Goal: Transaction & Acquisition: Purchase product/service

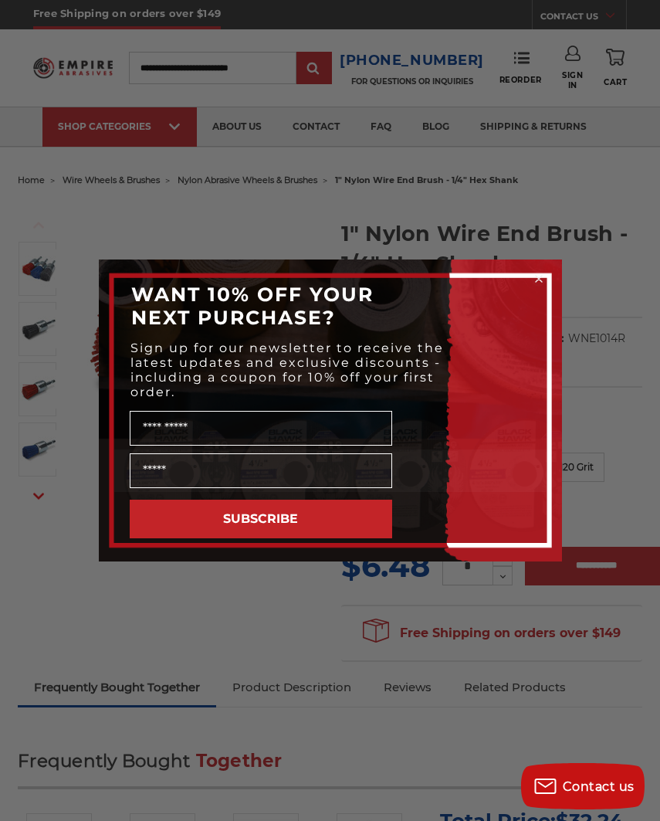
type input "********"
type input "**********"
click at [347, 530] on button "SUBSCRIBE" at bounding box center [261, 519] width 263 height 39
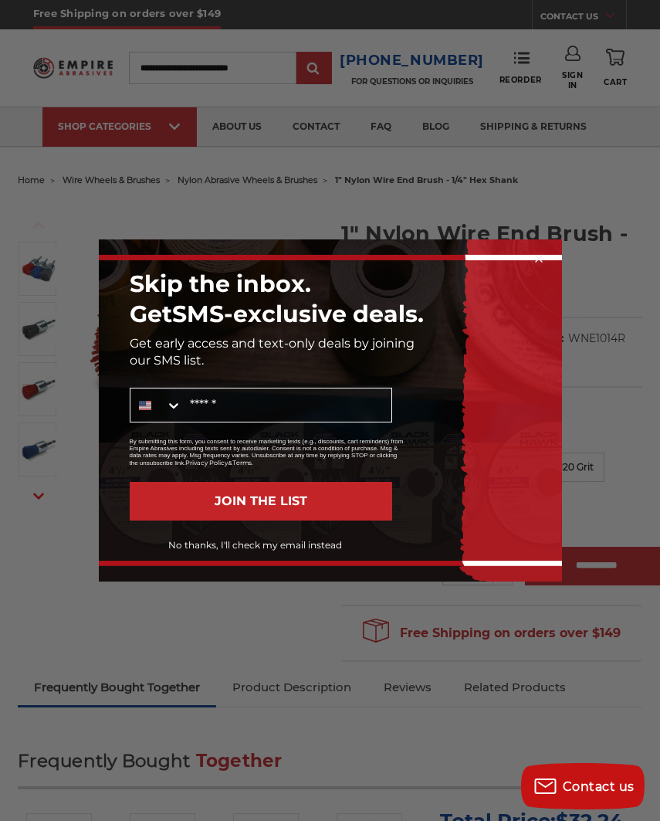
click at [343, 404] on input "Mobile" at bounding box center [286, 405] width 209 height 33
type input "**********"
click at [301, 507] on button "JOIN THE LIST" at bounding box center [261, 501] width 263 height 39
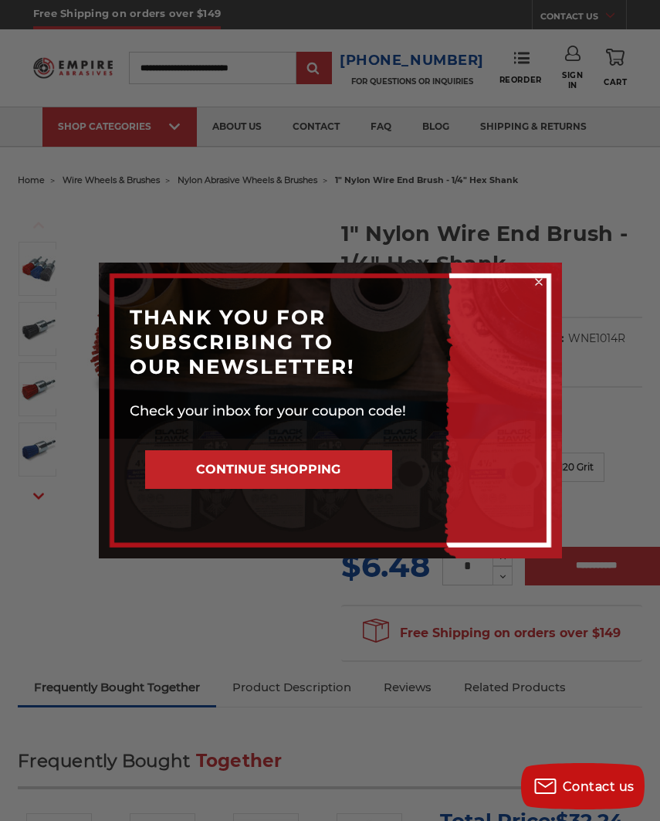
click at [328, 484] on button "CONTINUE SHOPPING" at bounding box center [268, 469] width 247 height 39
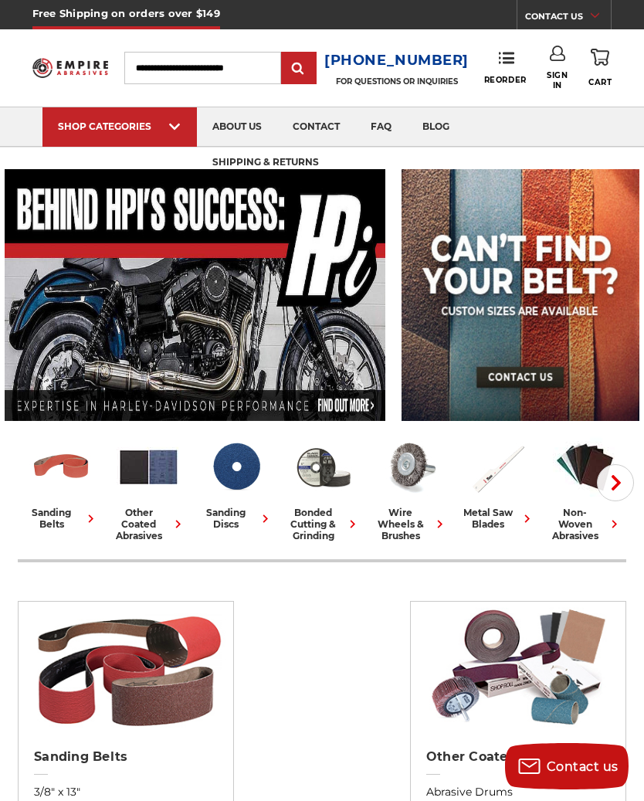
click at [614, 483] on icon "button" at bounding box center [616, 482] width 15 height 15
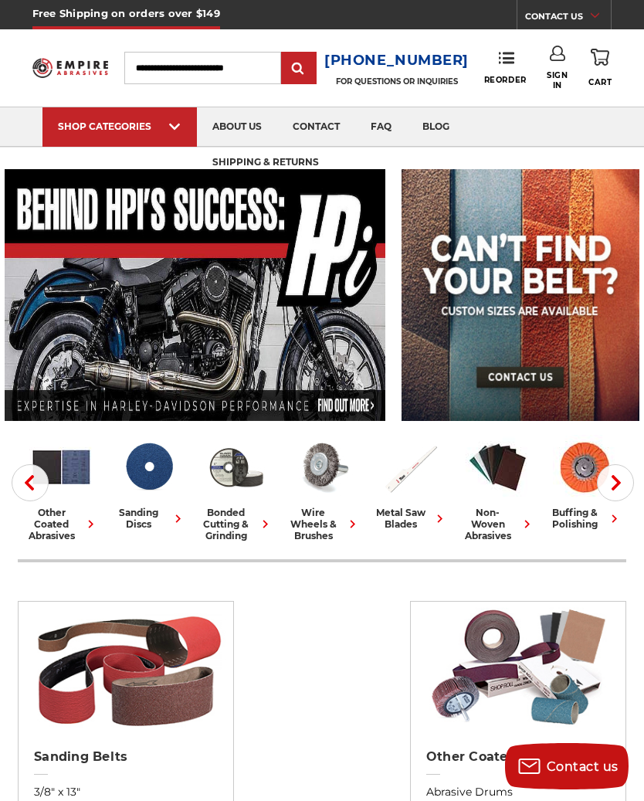
click at [616, 488] on icon "button" at bounding box center [616, 482] width 15 height 15
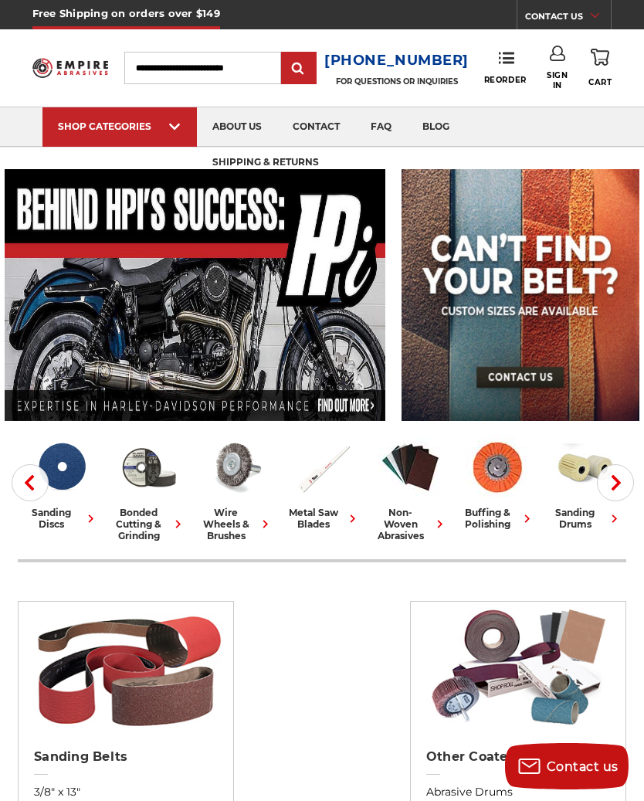
click at [620, 485] on icon "button" at bounding box center [616, 482] width 15 height 15
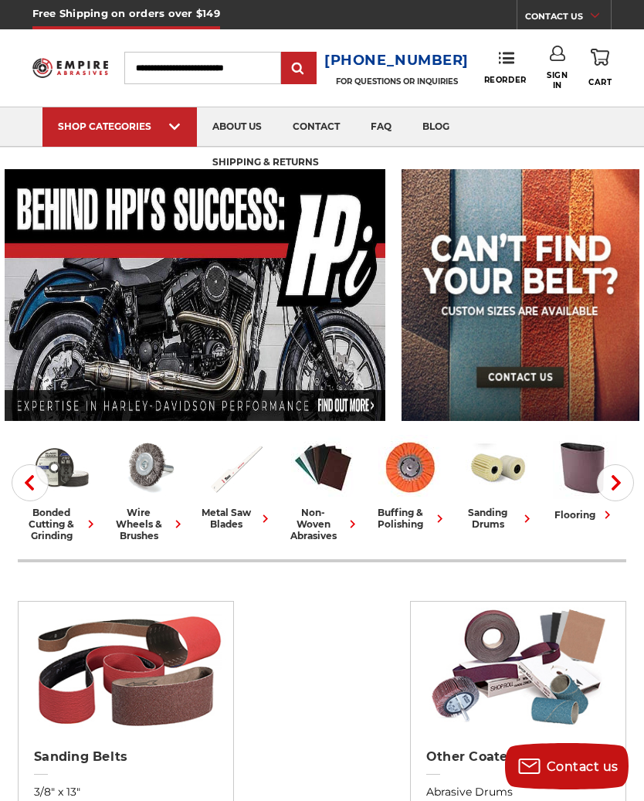
click at [620, 484] on use "button" at bounding box center [616, 482] width 9 height 15
click at [623, 487] on icon "button" at bounding box center [616, 482] width 15 height 15
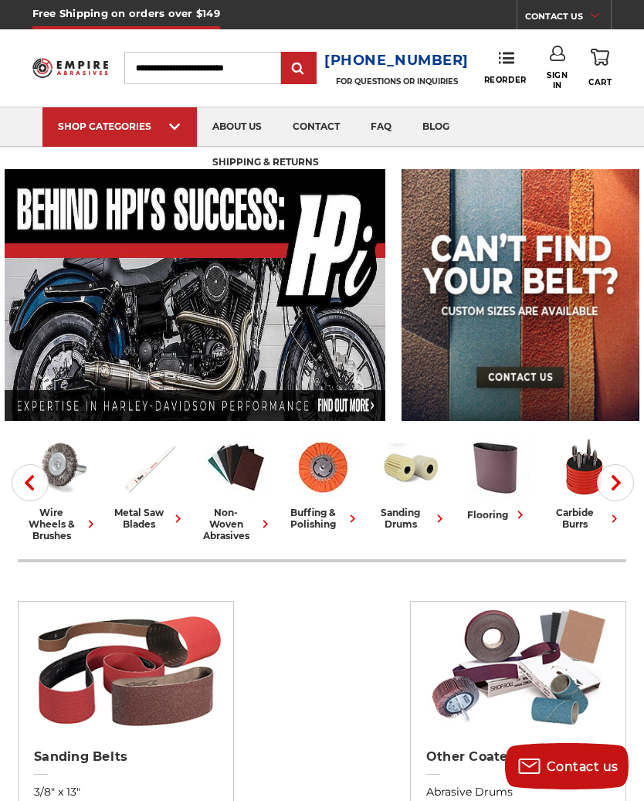
click at [620, 491] on button "Next" at bounding box center [615, 482] width 37 height 37
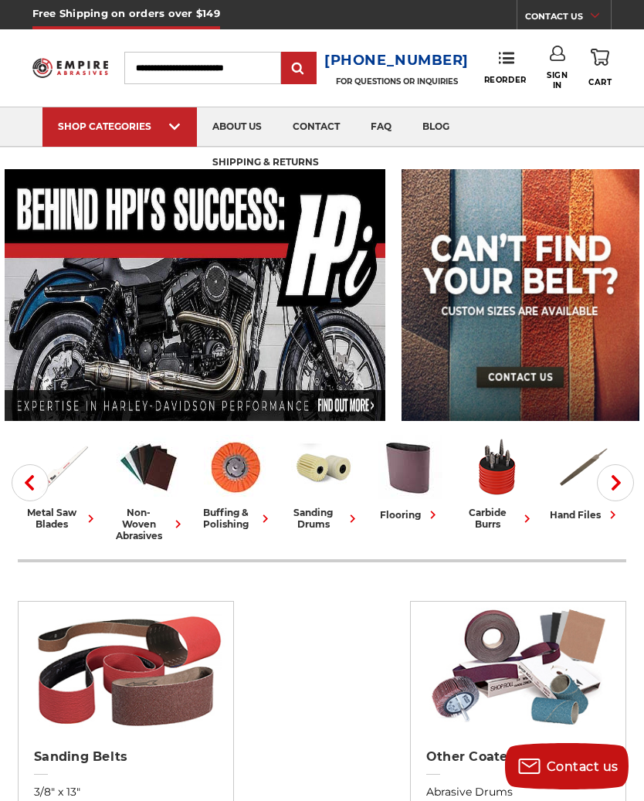
click at [620, 491] on button "Next" at bounding box center [615, 482] width 37 height 37
click at [619, 488] on icon "button" at bounding box center [616, 482] width 15 height 15
click at [624, 484] on icon "button" at bounding box center [616, 482] width 15 height 15
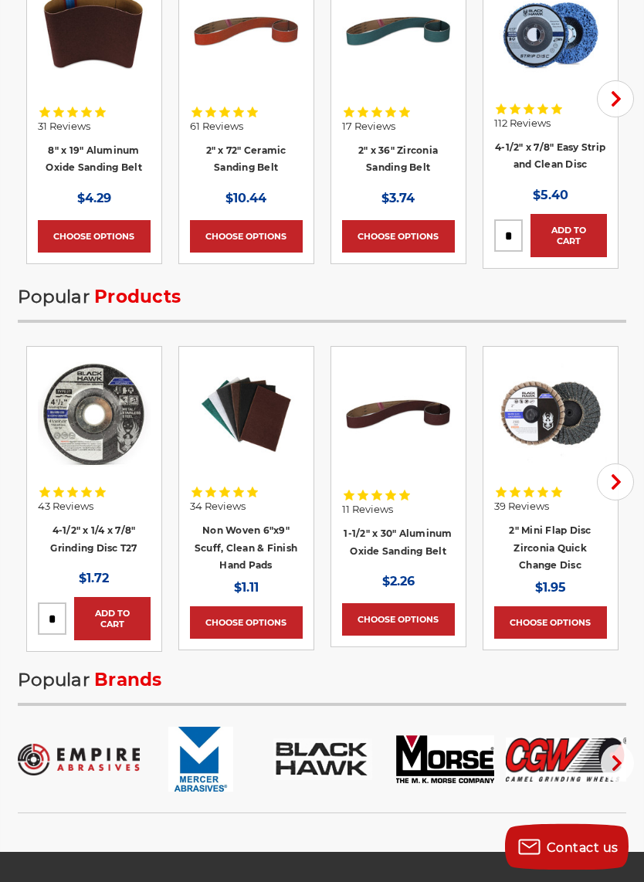
scroll to position [3268, 0]
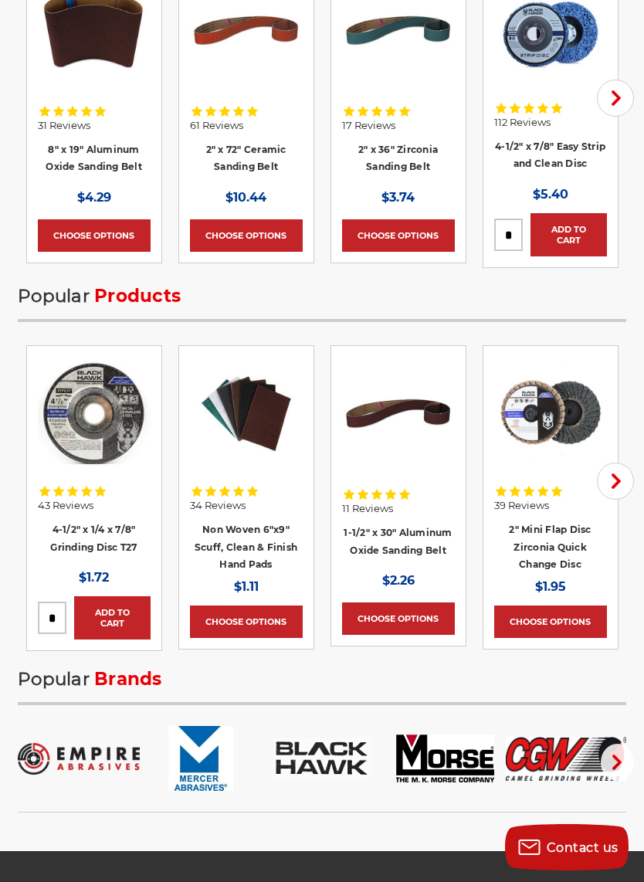
click at [611, 489] on icon "button" at bounding box center [616, 481] width 15 height 15
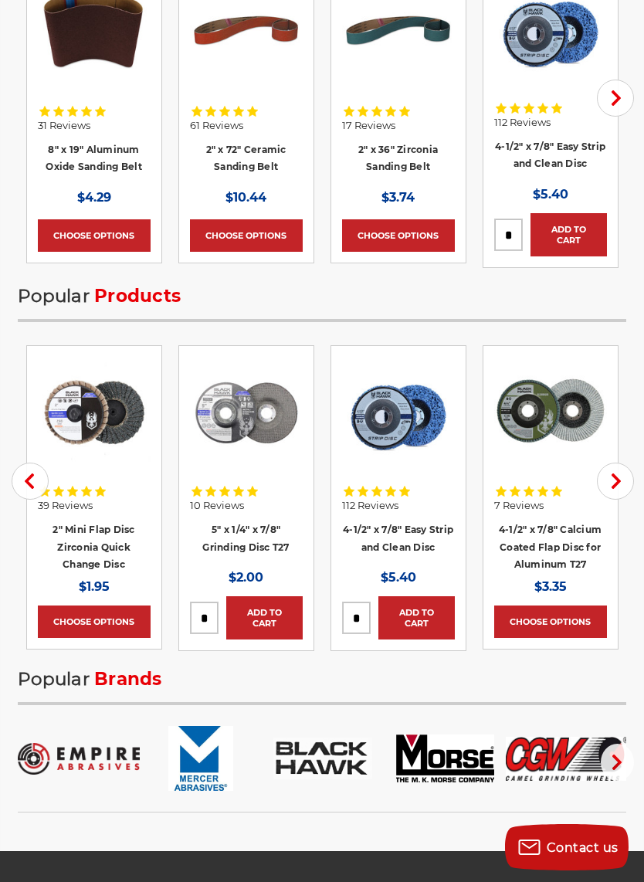
click at [617, 494] on button "Next" at bounding box center [615, 481] width 37 height 37
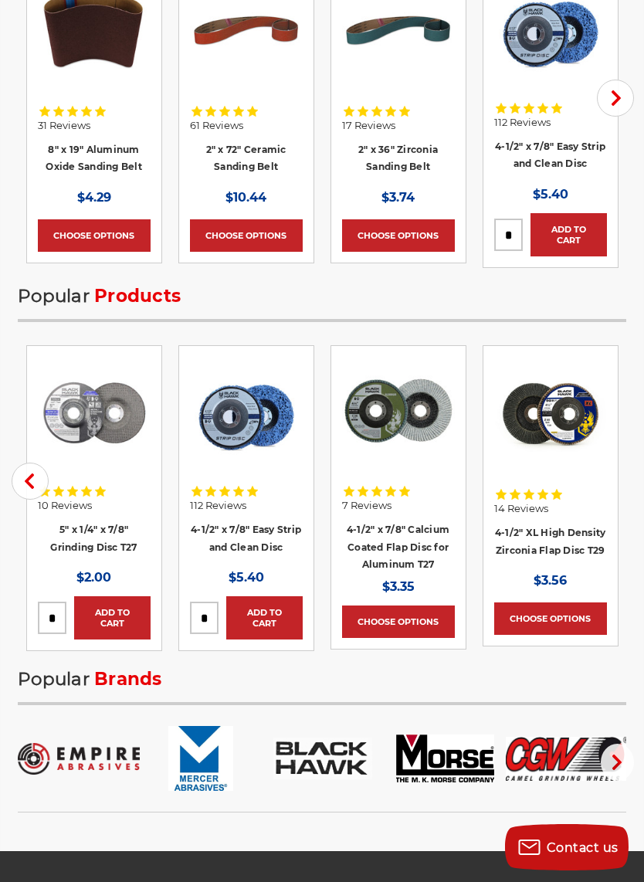
click at [626, 93] on button "Next" at bounding box center [615, 98] width 37 height 37
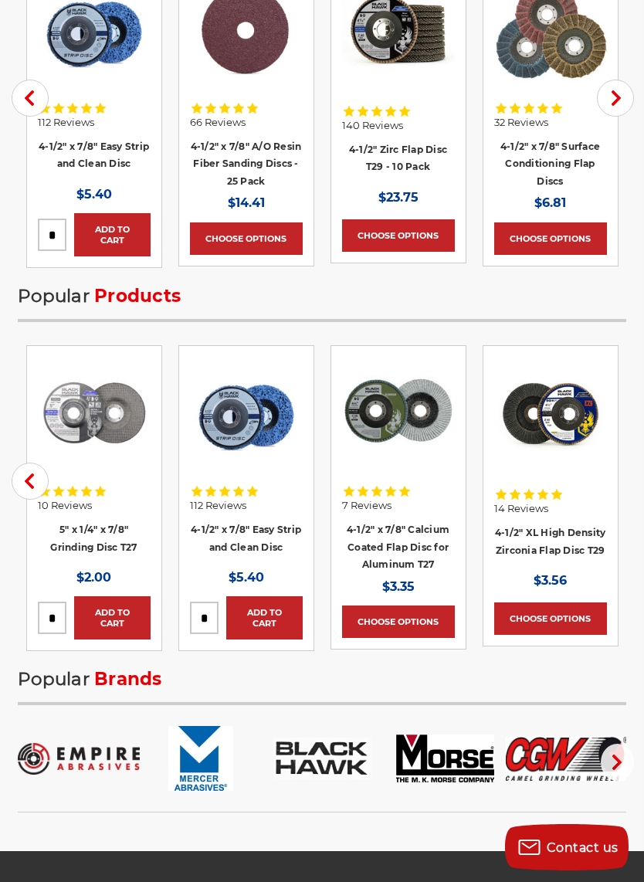
click at [628, 104] on button "Next" at bounding box center [615, 98] width 37 height 37
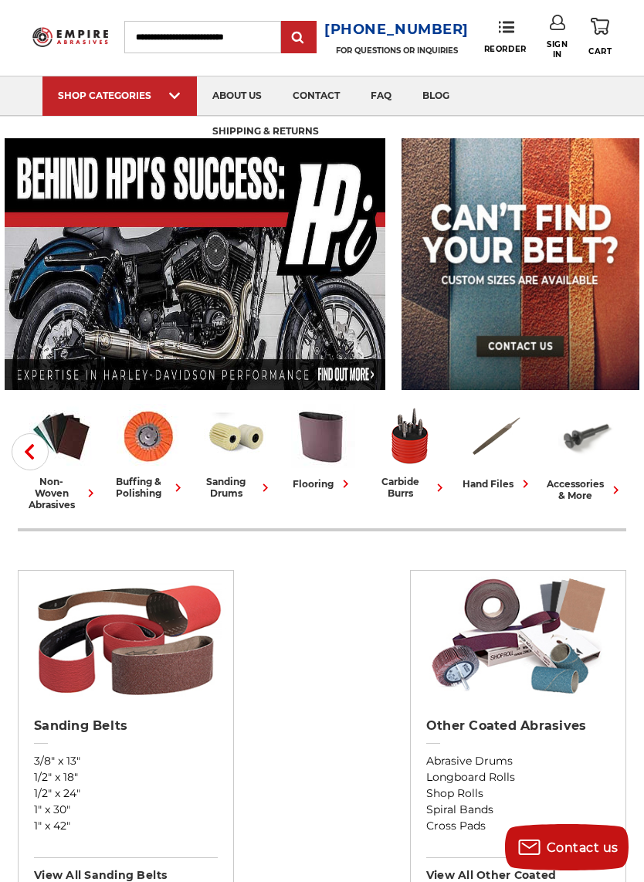
scroll to position [33, 0]
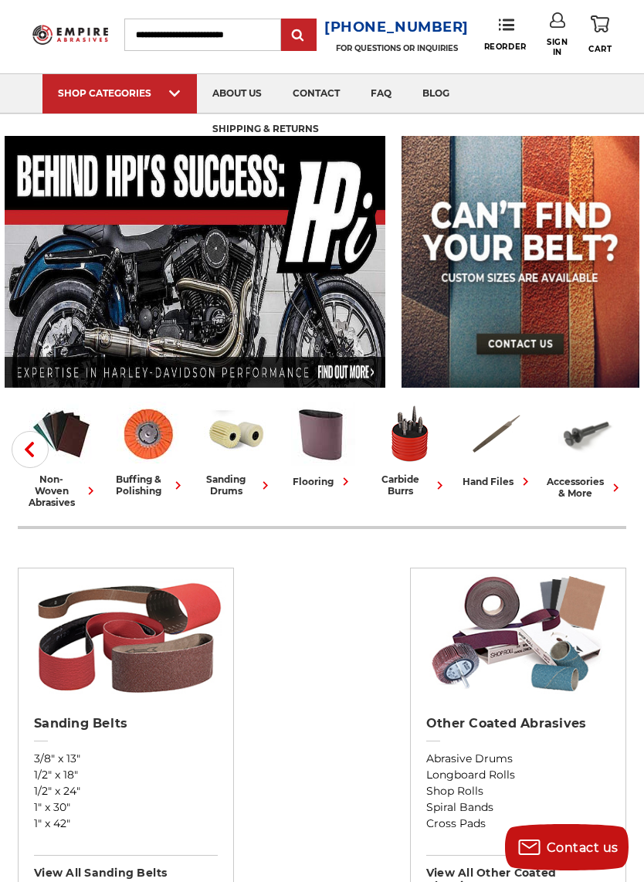
click at [38, 458] on button "Previous" at bounding box center [30, 449] width 37 height 37
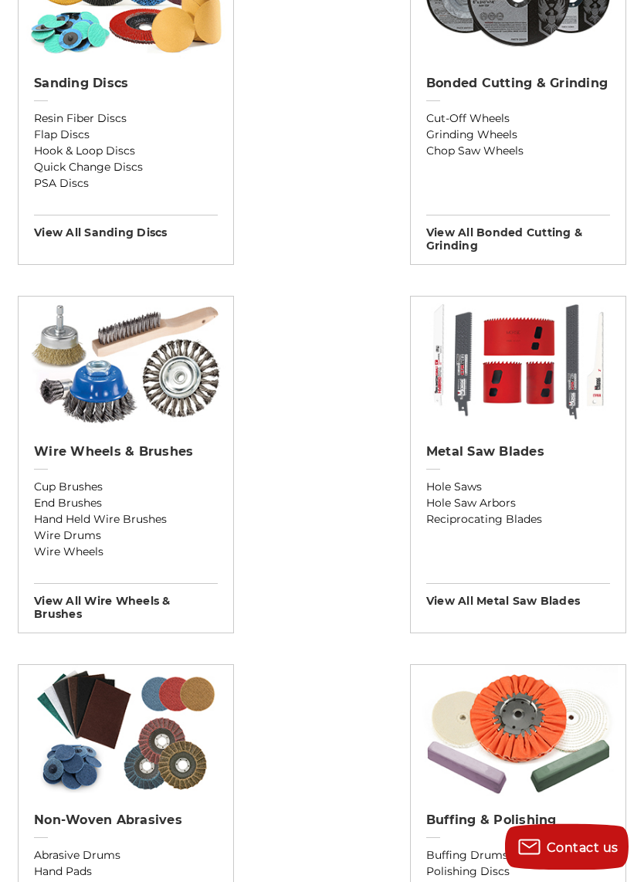
scroll to position [1042, 0]
click at [74, 560] on link "Wire Wheels" at bounding box center [126, 552] width 184 height 16
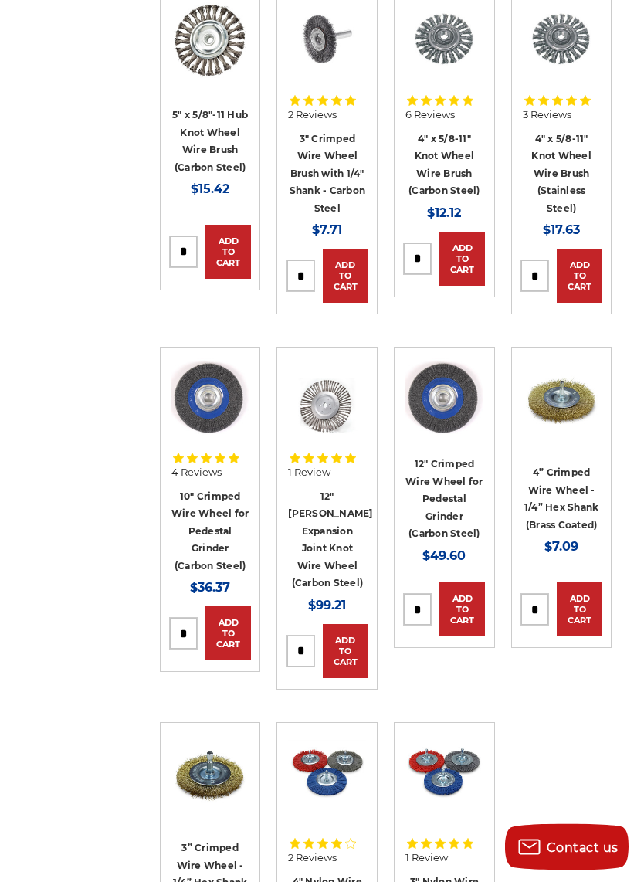
scroll to position [1469, 0]
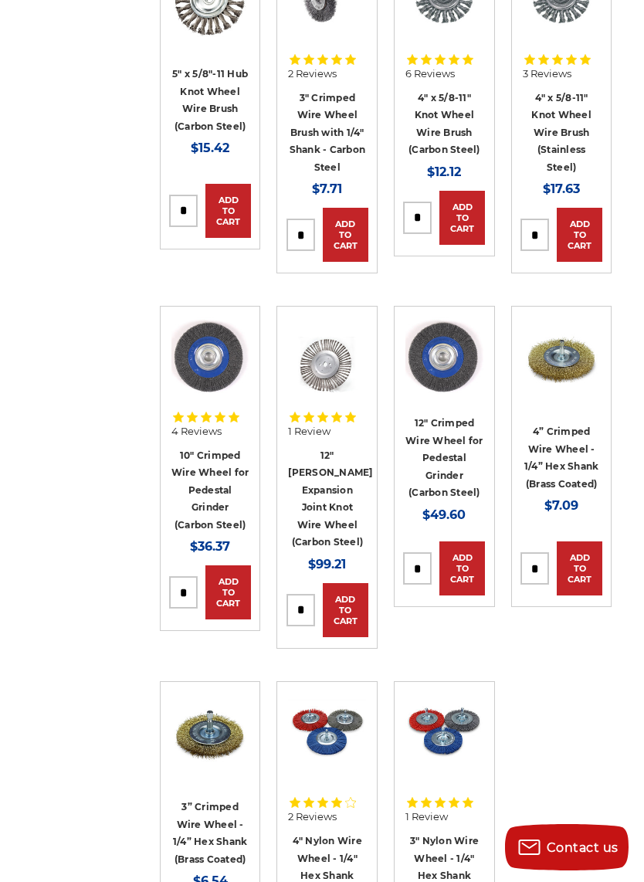
click at [443, 715] on img at bounding box center [445, 732] width 78 height 78
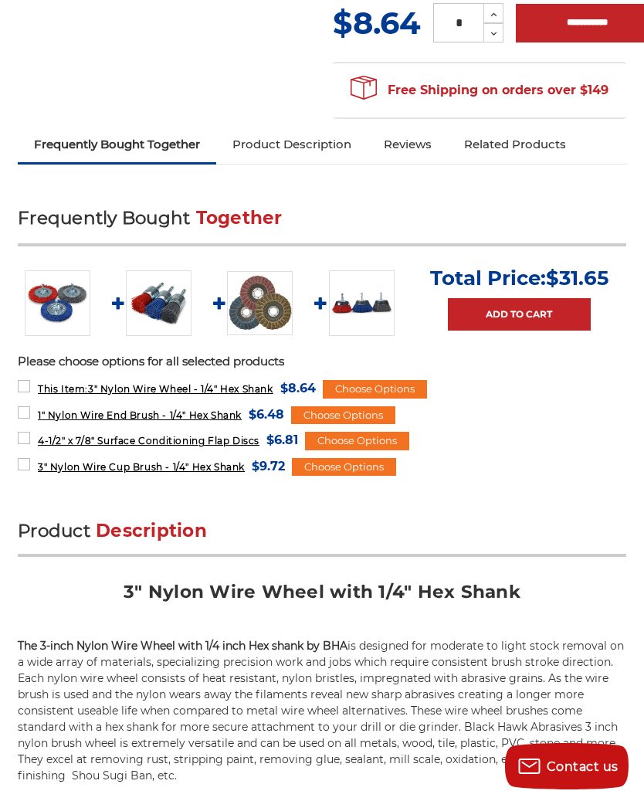
scroll to position [542, 0]
click at [153, 312] on img at bounding box center [159, 304] width 66 height 66
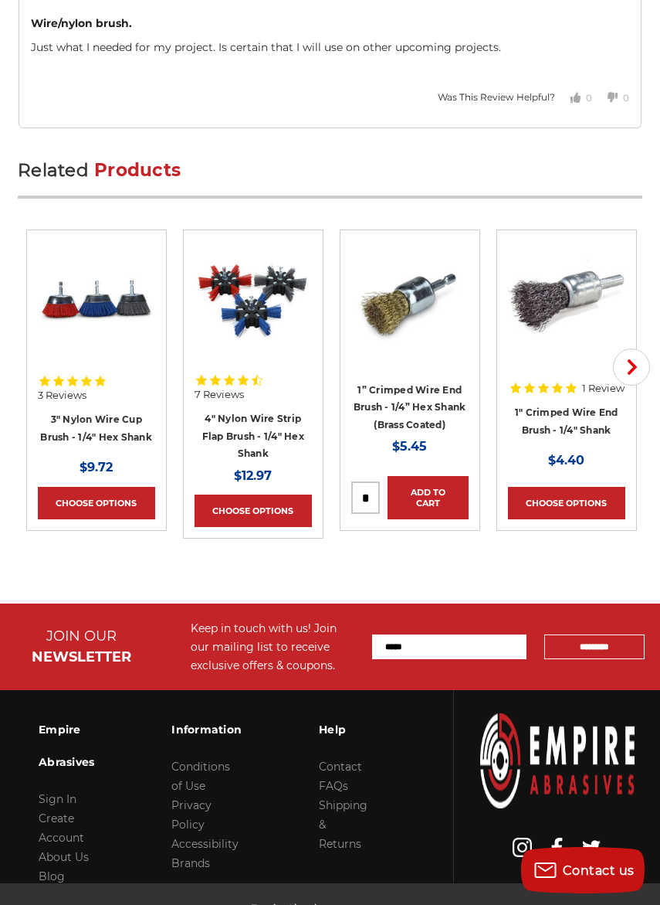
scroll to position [3780, 0]
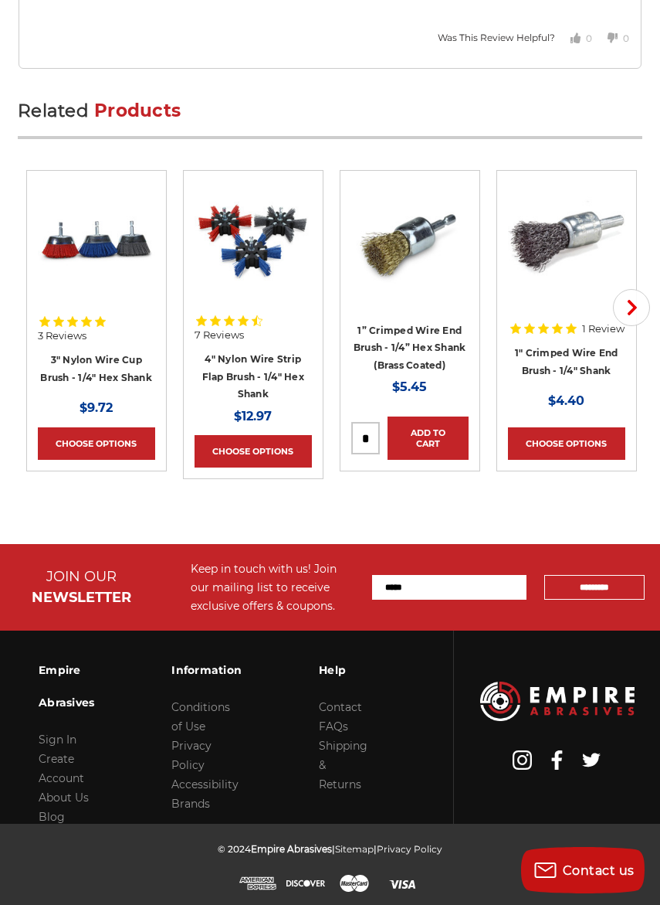
click at [633, 305] on use "button" at bounding box center [632, 307] width 9 height 15
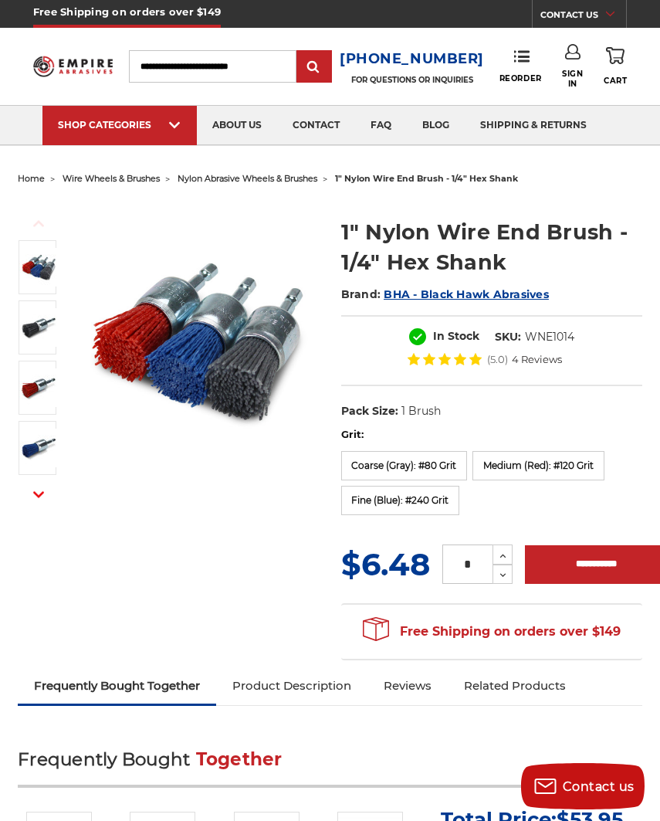
scroll to position [0, 0]
